Goal: Information Seeking & Learning: Learn about a topic

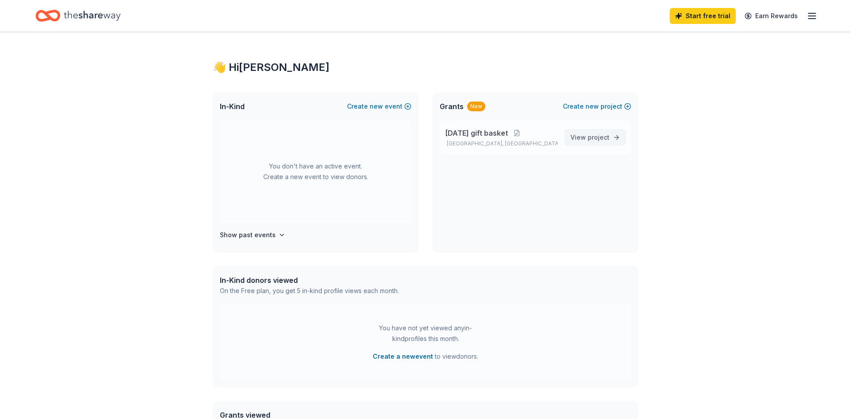
click at [584, 138] on span "View project" at bounding box center [589, 137] width 39 height 11
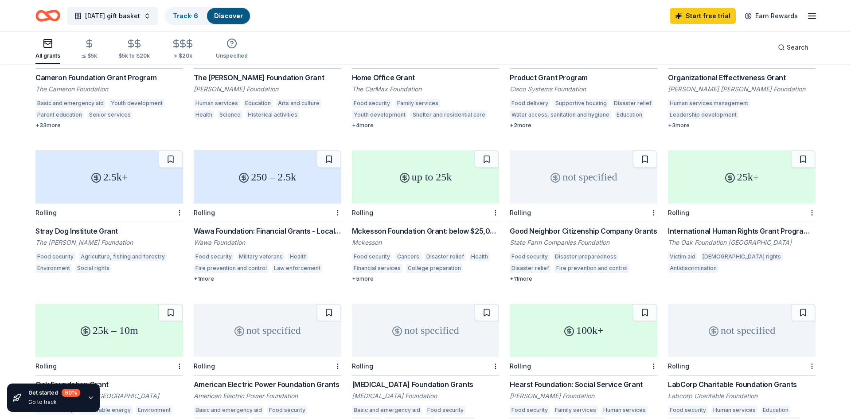
scroll to position [172, 0]
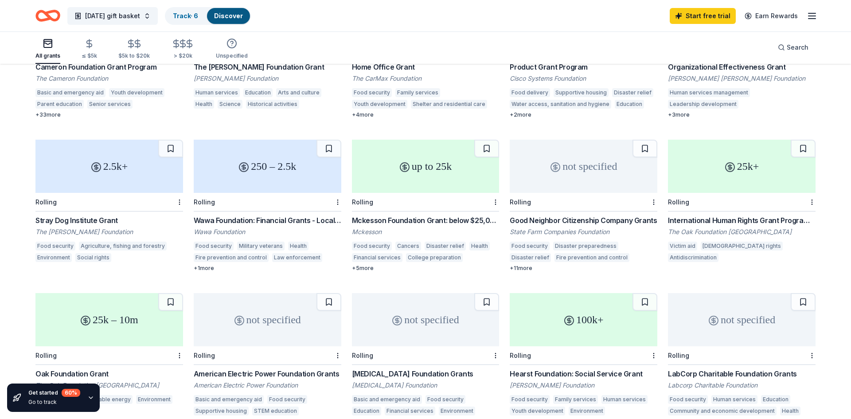
click at [421, 167] on div "up to 25k" at bounding box center [426, 166] width 148 height 53
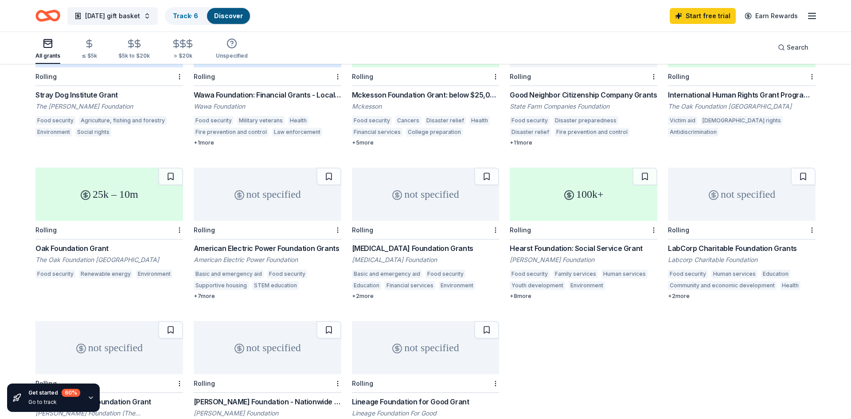
scroll to position [323, 0]
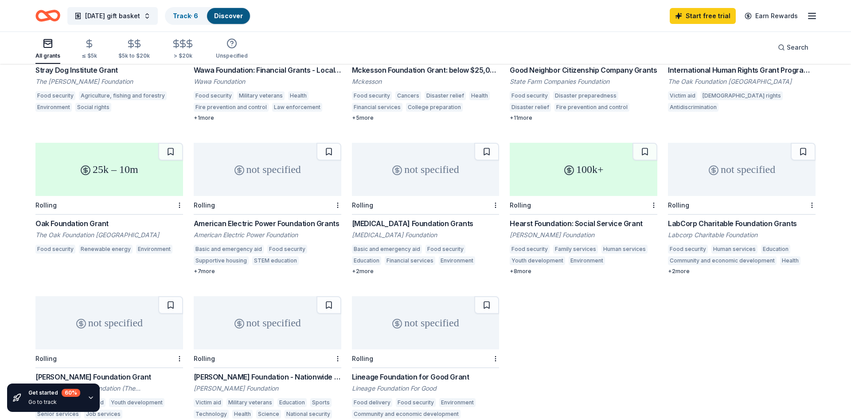
click at [573, 179] on div "100k+" at bounding box center [584, 169] width 148 height 53
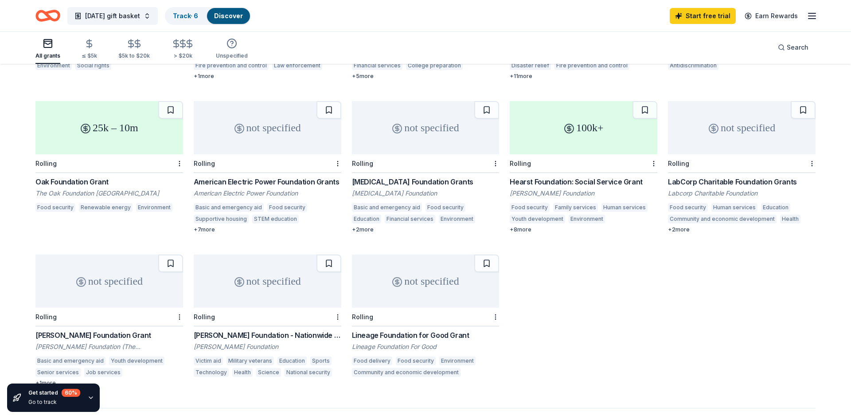
scroll to position [400, 0]
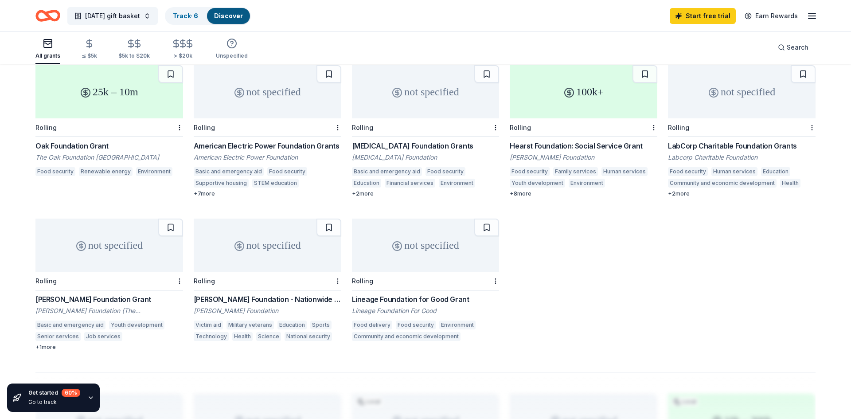
click at [79, 294] on div "[PERSON_NAME] Foundation Grant" at bounding box center [109, 299] width 148 height 11
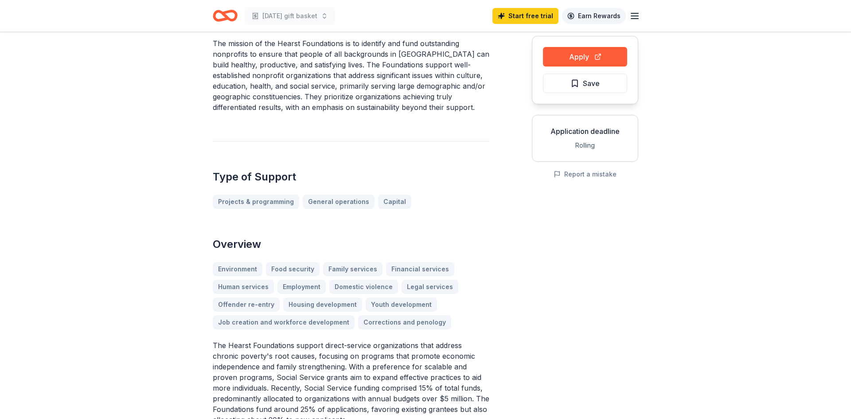
scroll to position [76, 0]
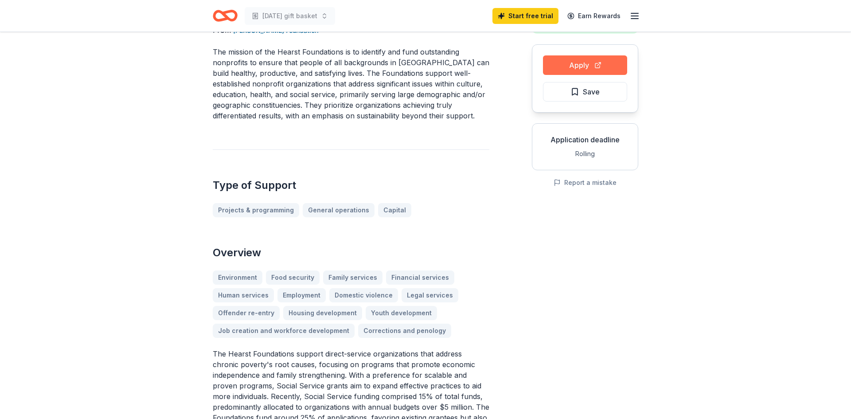
click at [586, 63] on button "Apply" at bounding box center [585, 65] width 84 height 20
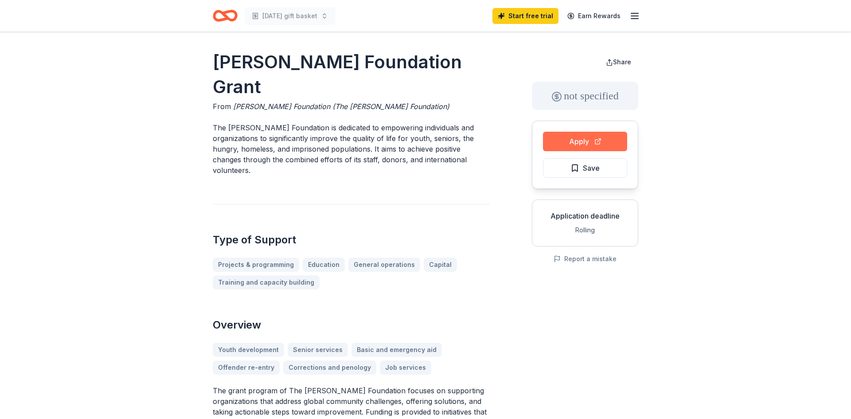
click at [583, 139] on button "Apply" at bounding box center [585, 142] width 84 height 20
